Goal: Task Accomplishment & Management: Use online tool/utility

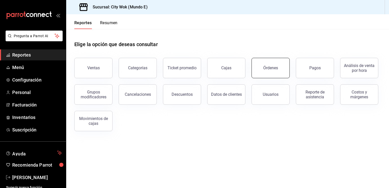
click at [268, 67] on div "Órdenes" at bounding box center [270, 67] width 15 height 5
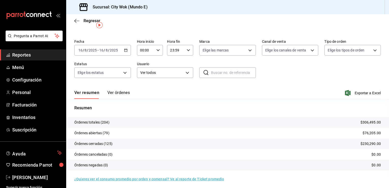
scroll to position [12, 0]
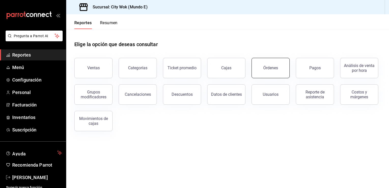
click at [276, 63] on button "Órdenes" at bounding box center [271, 68] width 38 height 20
